Goal: Check status: Check status

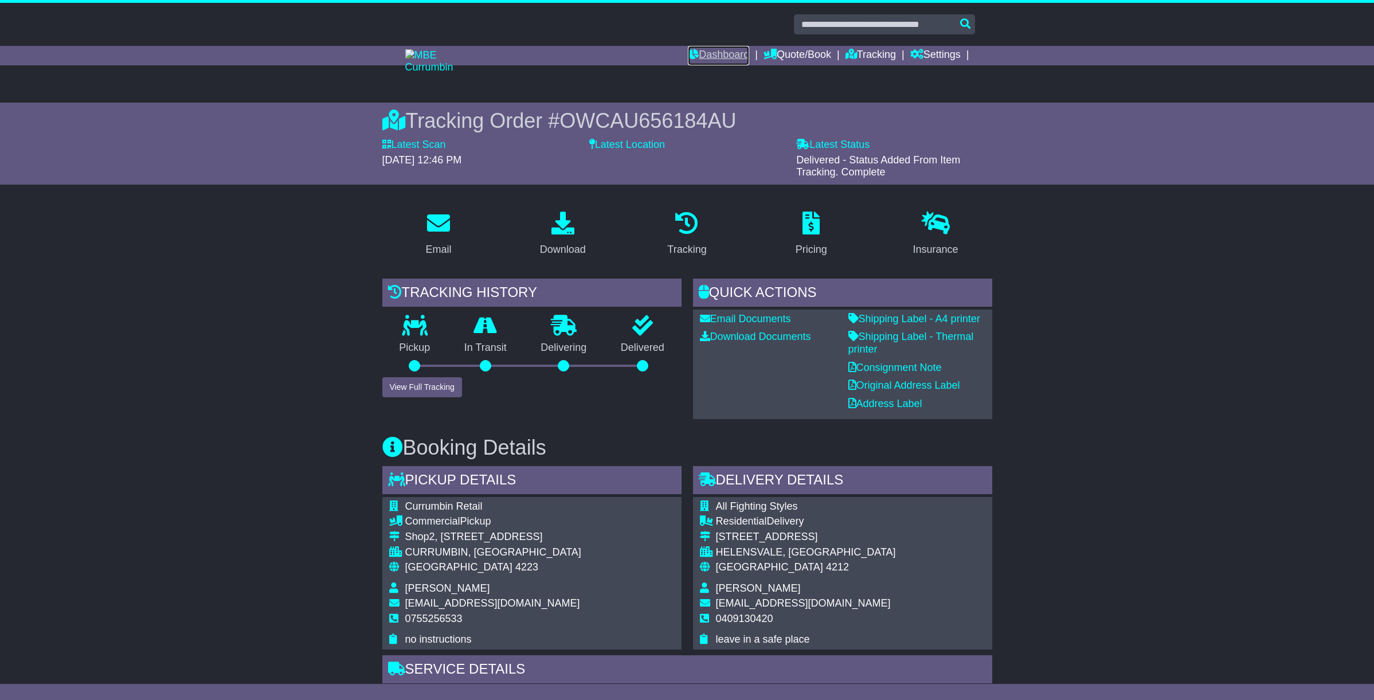
click at [730, 56] on link "Dashboard" at bounding box center [718, 55] width 61 height 19
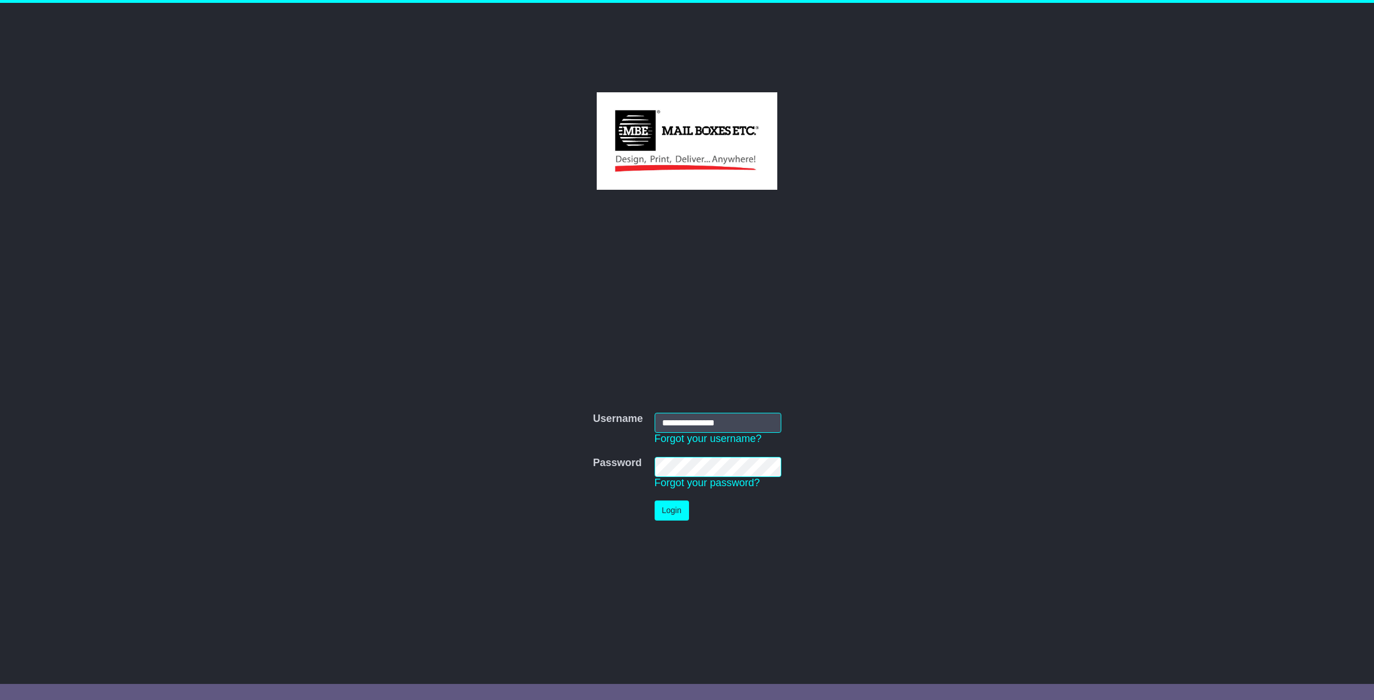
type input "**********"
click at [667, 516] on button "Login" at bounding box center [672, 511] width 34 height 20
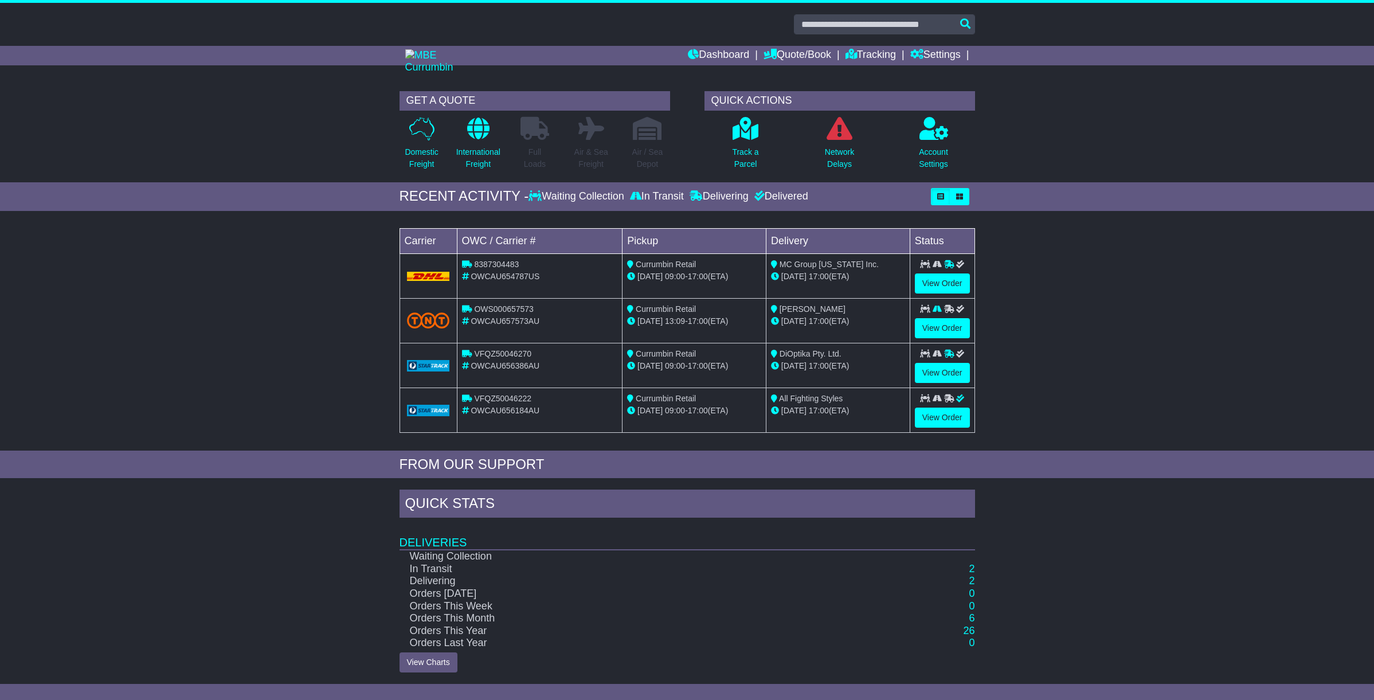
scroll to position [1, 0]
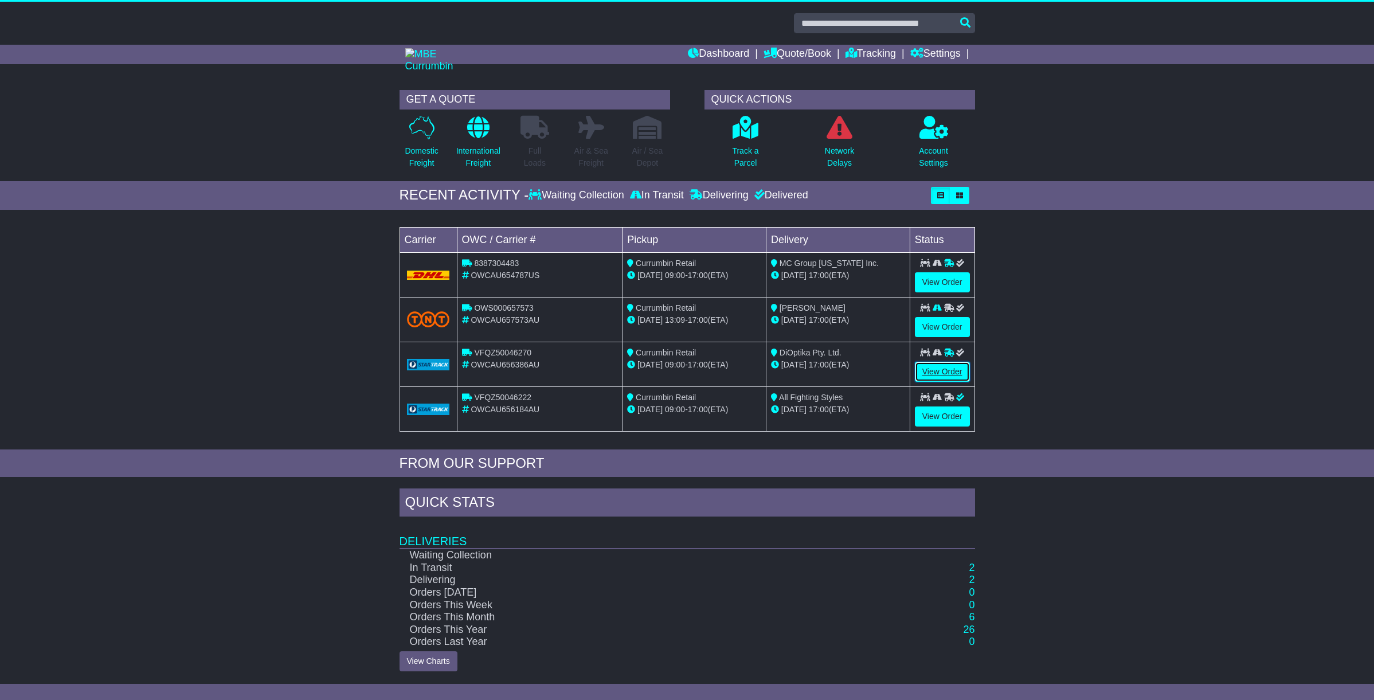
click at [952, 370] on link "View Order" at bounding box center [942, 372] width 55 height 20
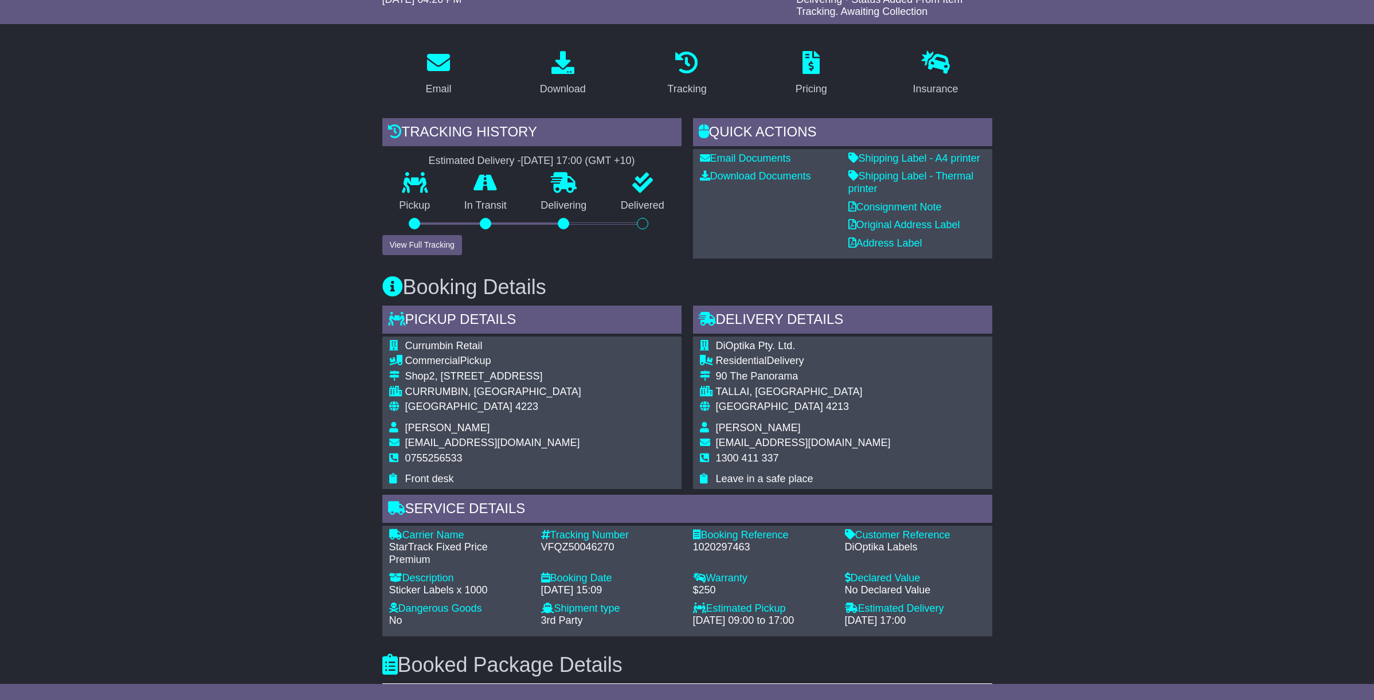
scroll to position [170, 0]
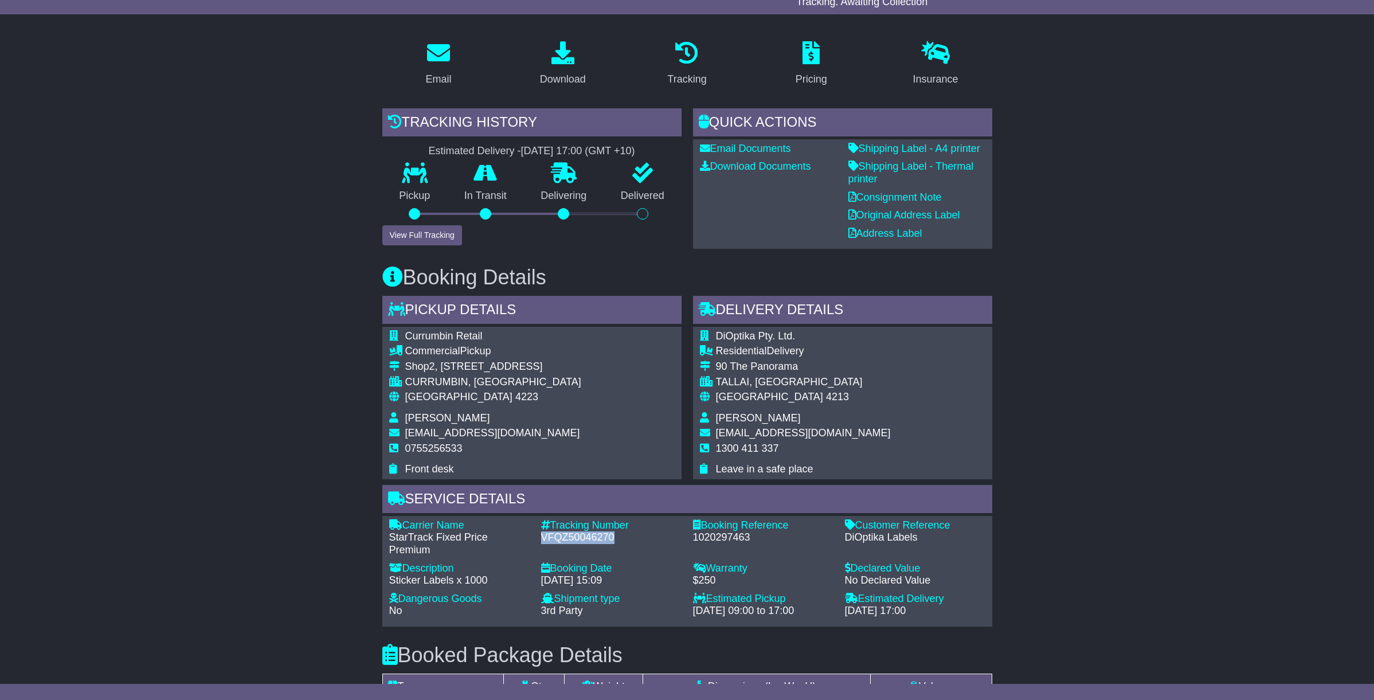
drag, startPoint x: 610, startPoint y: 536, endPoint x: 544, endPoint y: 523, distance: 67.7
click at [544, 526] on div "Tracking Number - VFQZ50046270" at bounding box center [611, 537] width 152 height 37
copy div "VFQZ50046270"
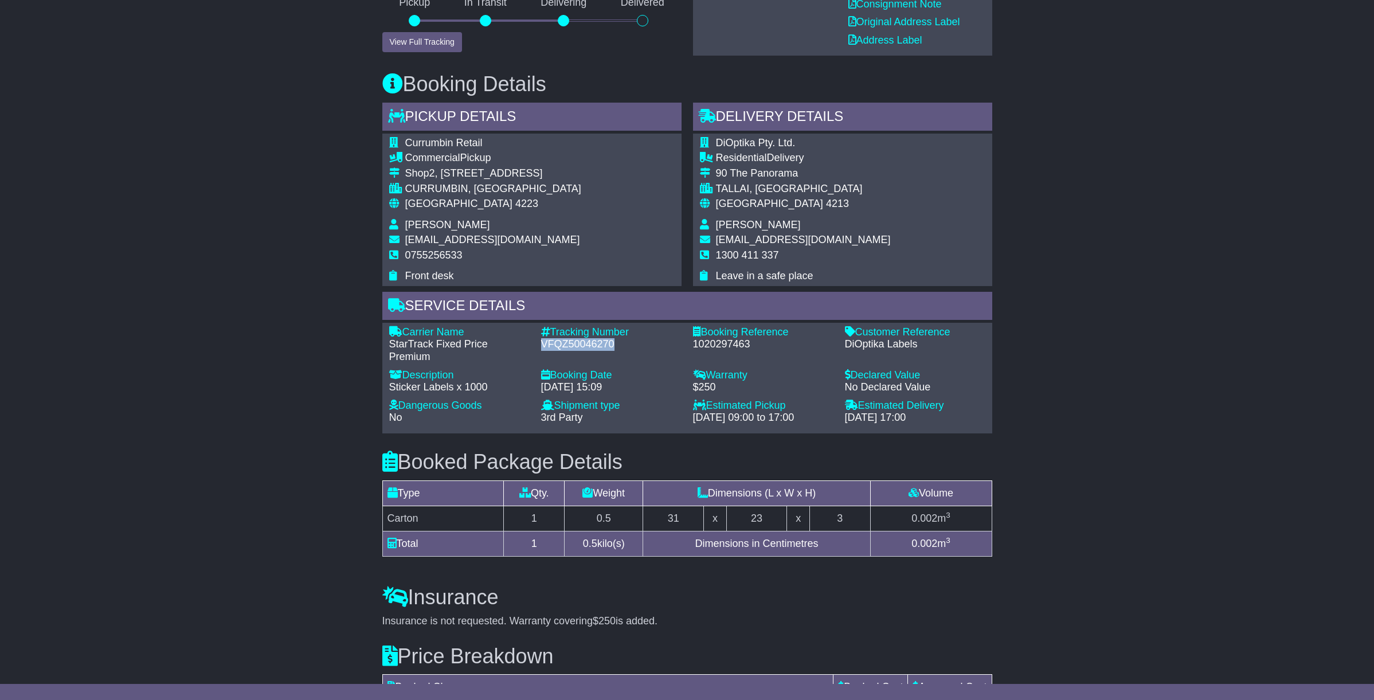
scroll to position [0, 0]
